Goal: Task Accomplishment & Management: Manage account settings

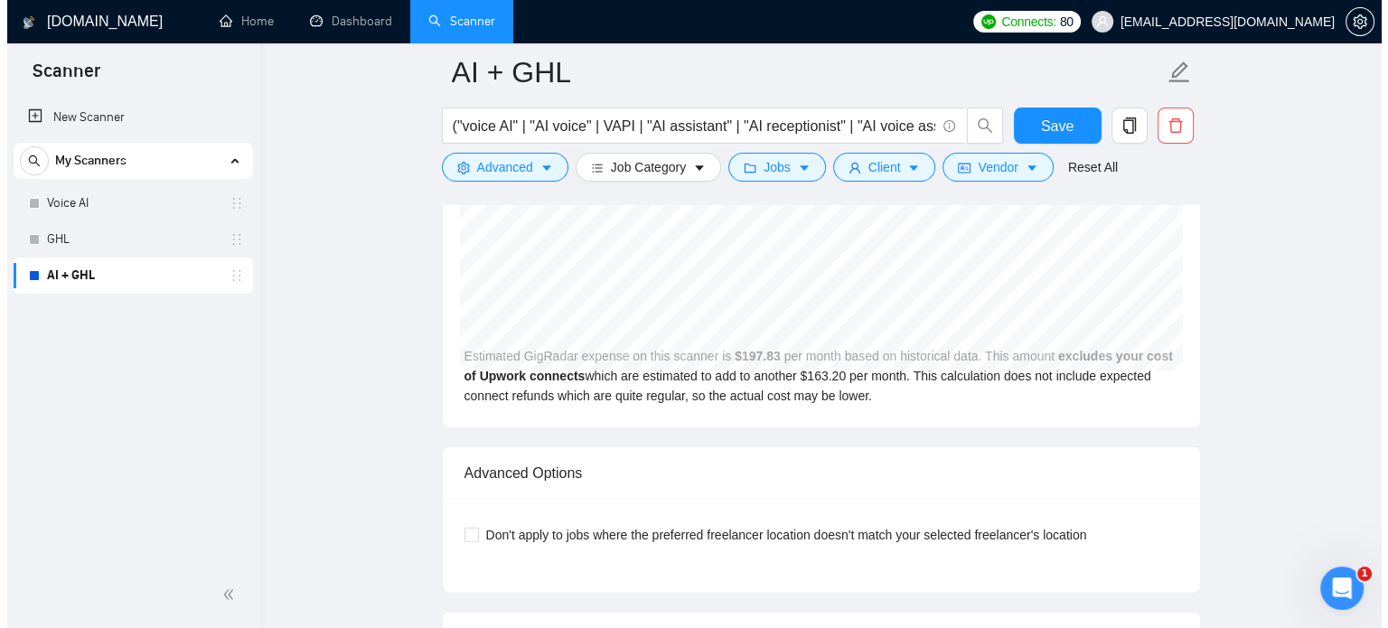
scroll to position [3860, 0]
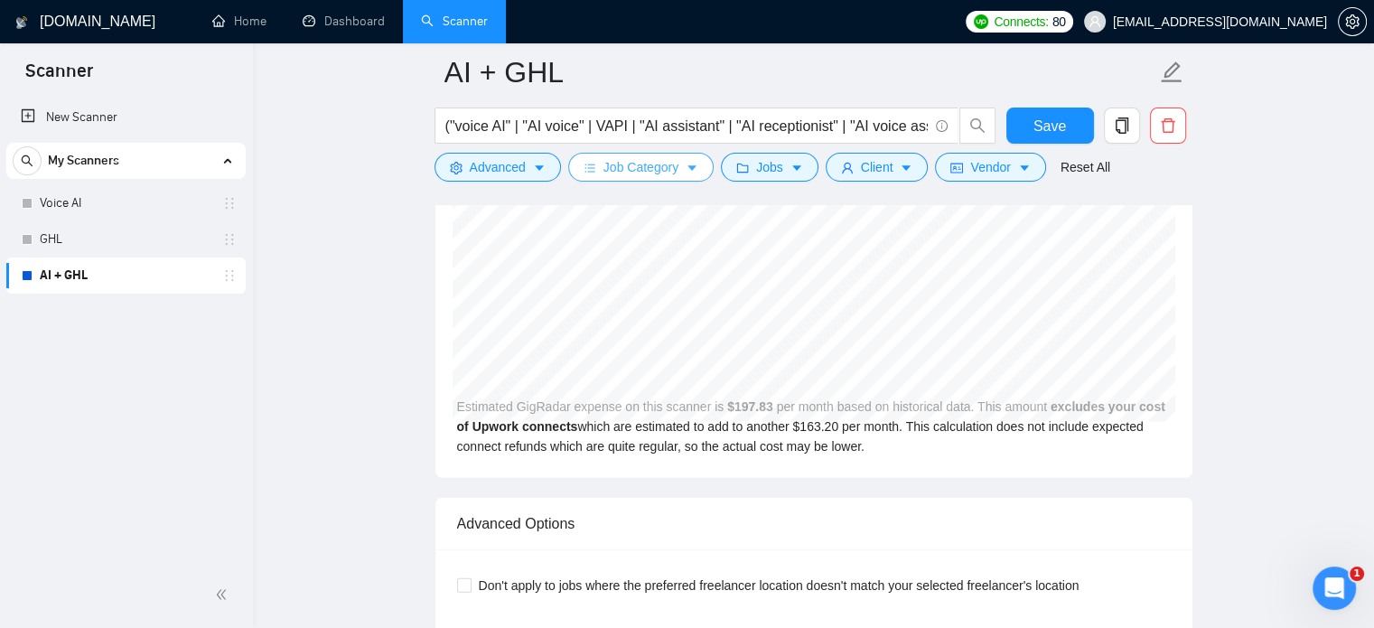
click at [665, 178] on button "Job Category" at bounding box center [640, 167] width 145 height 29
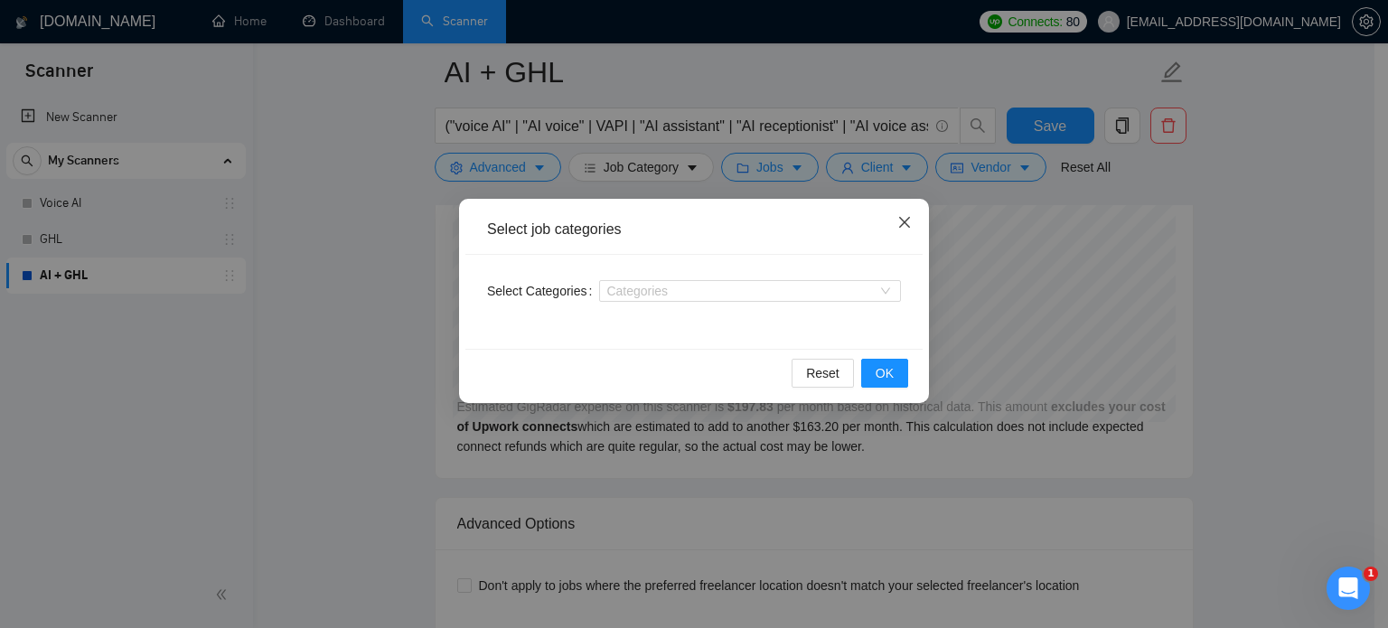
click at [900, 225] on icon "close" at bounding box center [904, 222] width 14 height 14
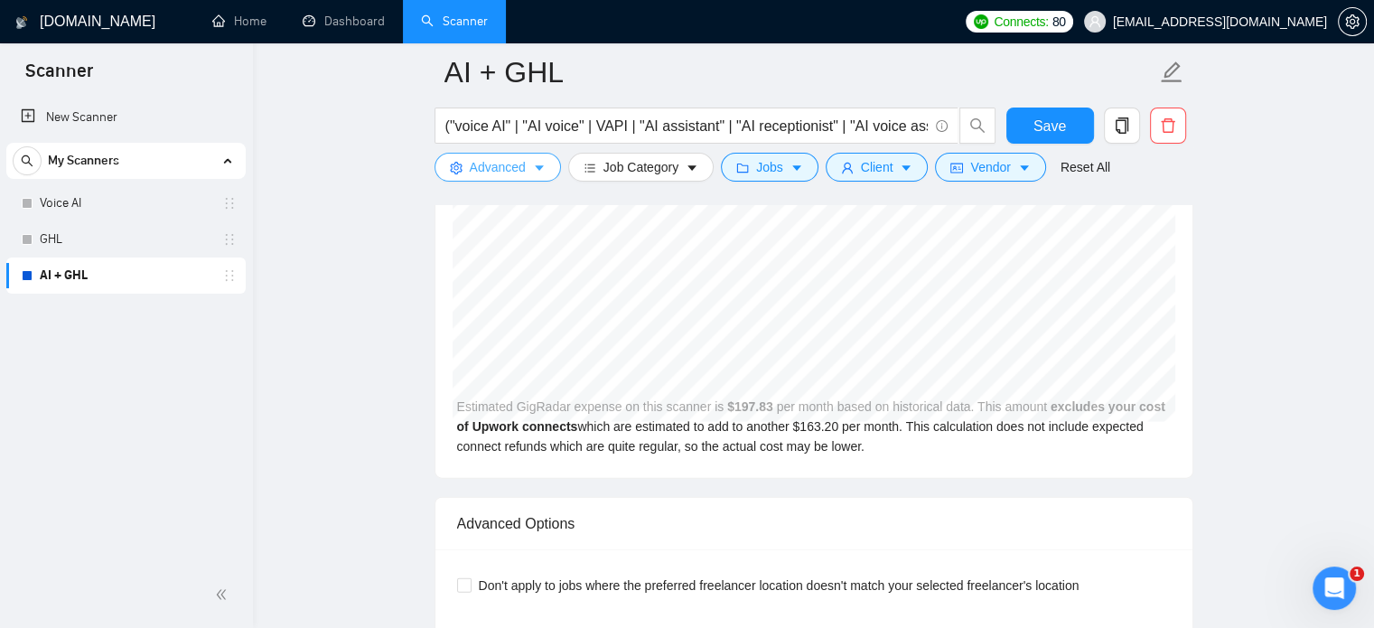
click at [527, 162] on button "Advanced" at bounding box center [498, 167] width 126 height 29
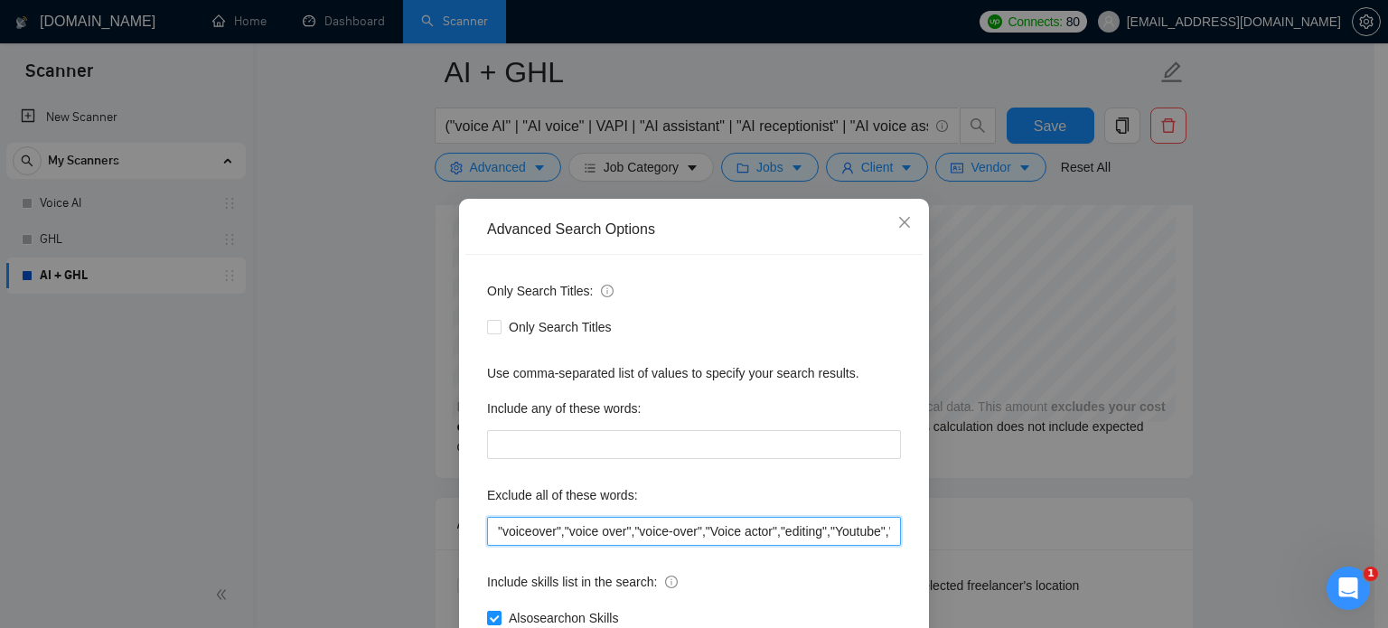
click at [686, 527] on input ""voiceover","voice over","voice-over","Voice actor","editing","Youtube","creato…" at bounding box center [694, 531] width 414 height 29
click at [707, 524] on input ""voiceover","voice over","voice-over","Voice actor","editing","Youtube","creato…" at bounding box center [694, 531] width 414 height 29
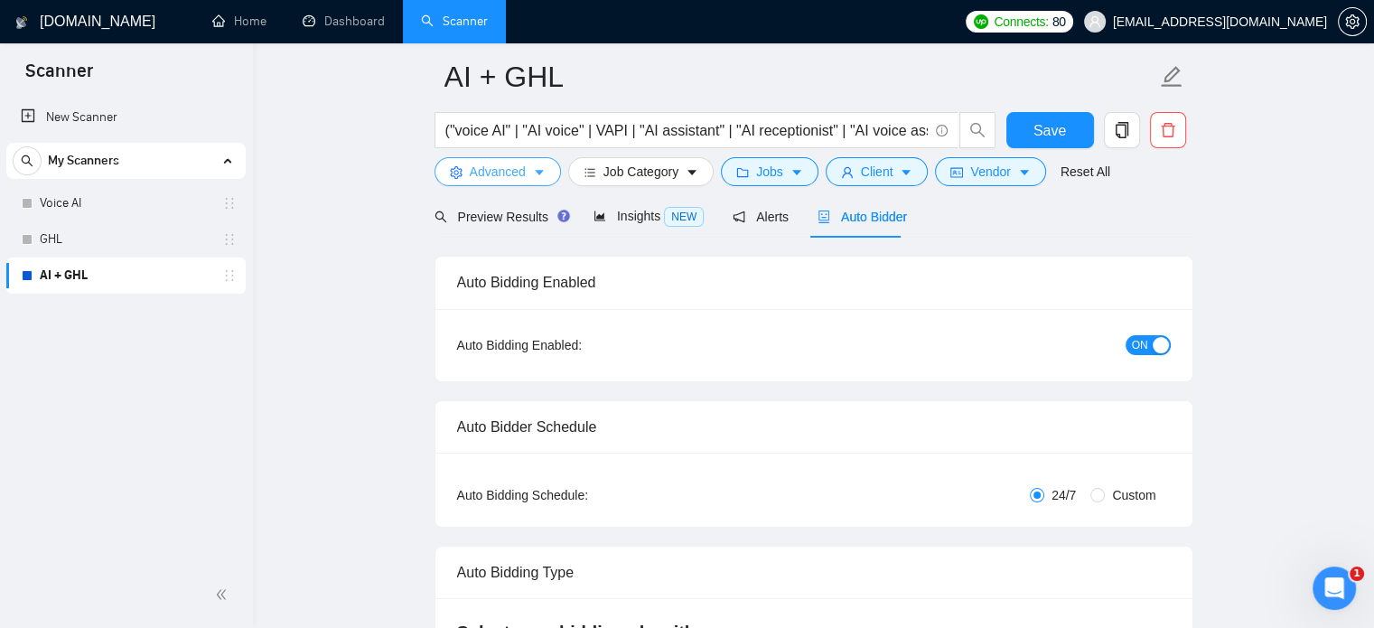
scroll to position [0, 0]
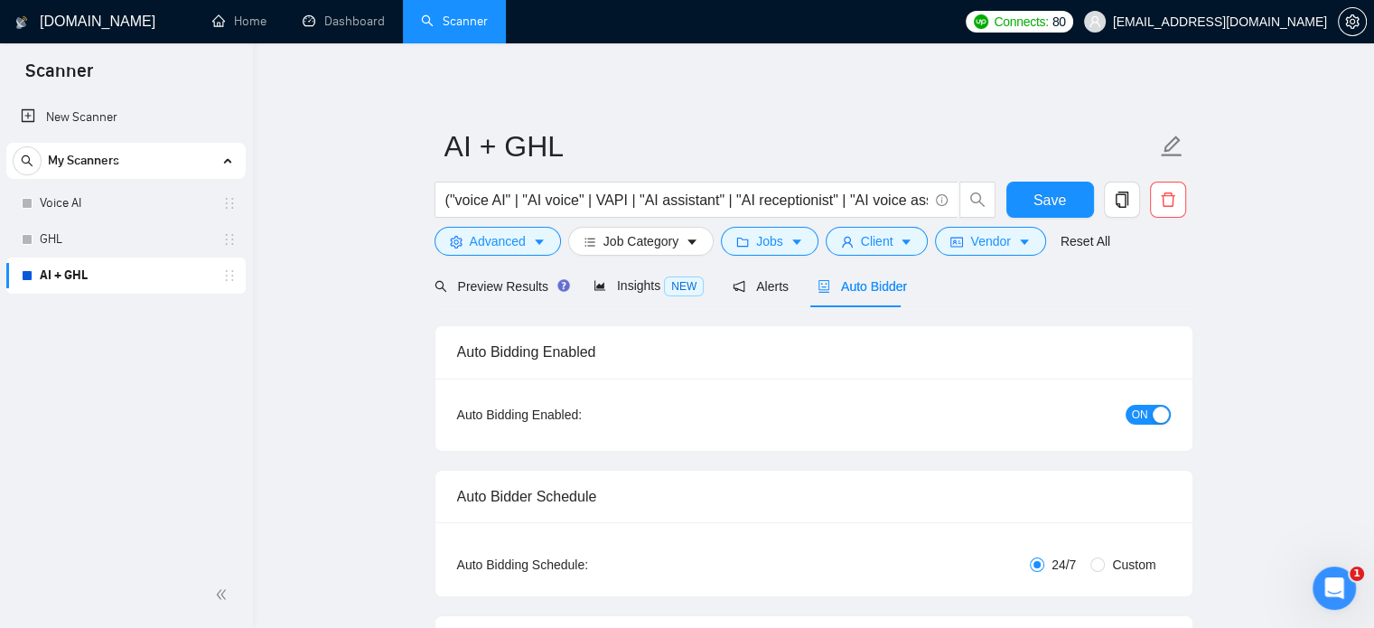
click at [1147, 407] on span "ON" at bounding box center [1140, 415] width 16 height 20
click at [1047, 201] on span "Save" at bounding box center [1050, 200] width 33 height 23
